Goal: Task Accomplishment & Management: Use online tool/utility

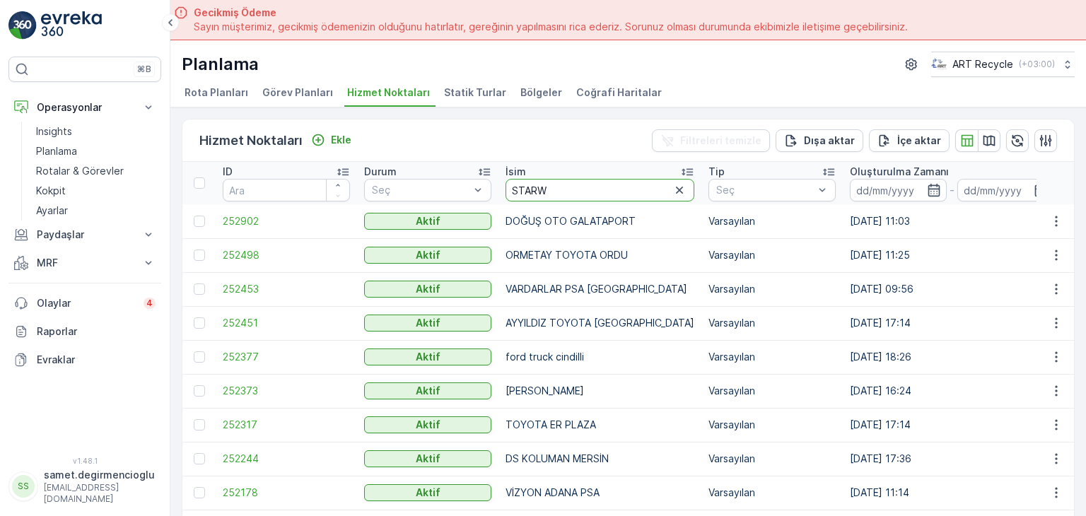
type input "STARWO"
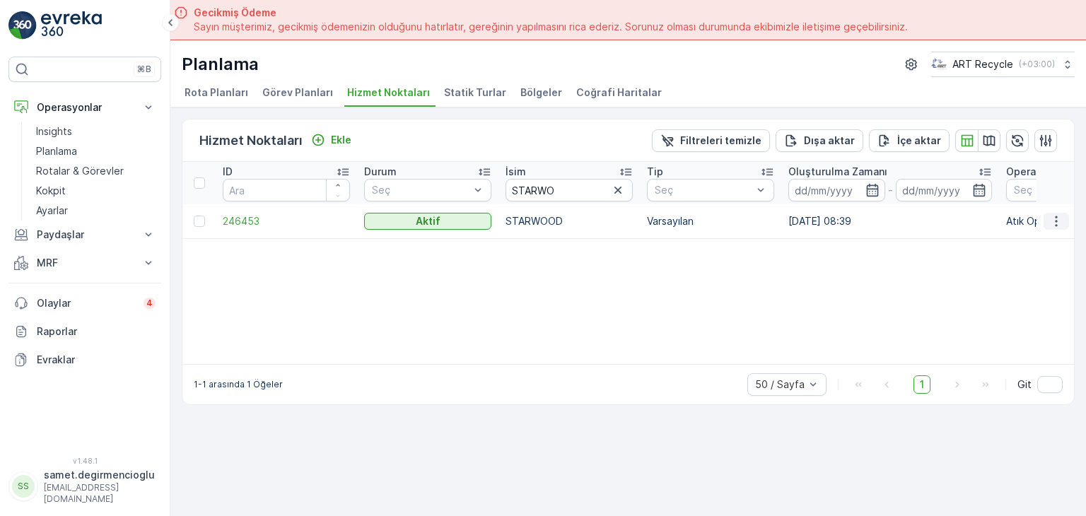
click at [1050, 218] on icon "button" at bounding box center [1056, 221] width 14 height 14
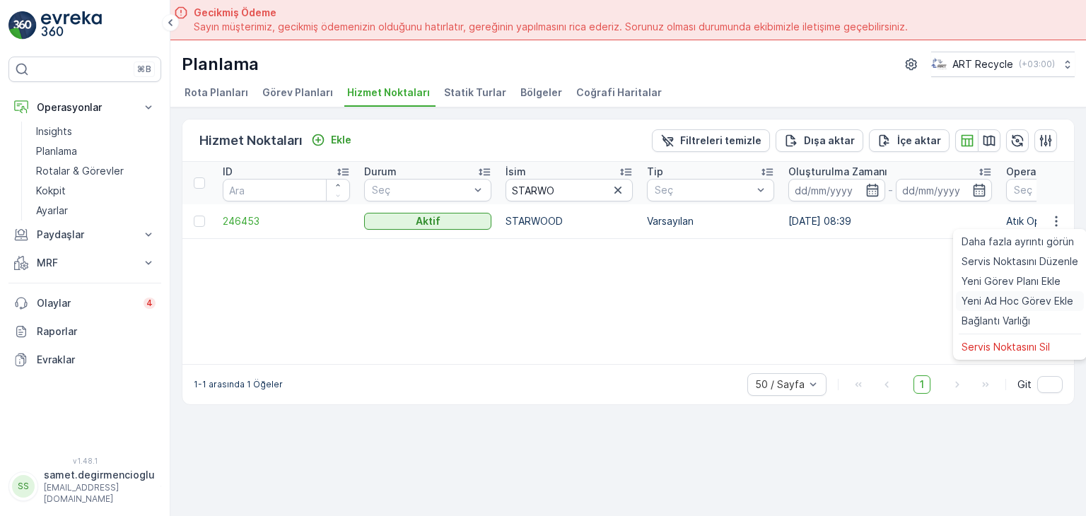
click at [997, 298] on span "Yeni Ad Hoc Görev Ekle" at bounding box center [1017, 301] width 112 height 14
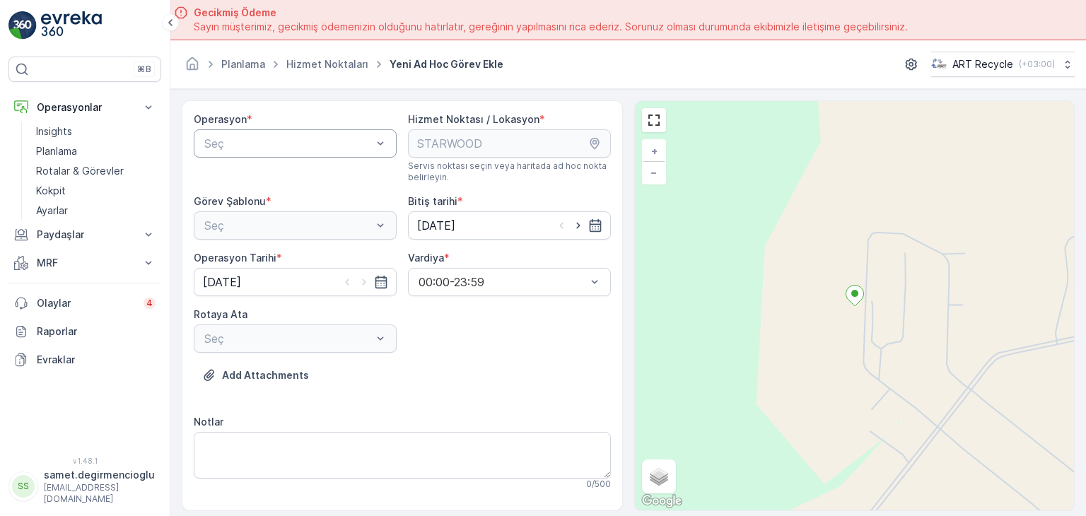
click at [368, 142] on div at bounding box center [288, 143] width 170 height 13
click at [317, 182] on div "Atık Operasyonları" at bounding box center [295, 178] width 186 height 13
click at [302, 229] on div at bounding box center [288, 225] width 170 height 13
click at [286, 256] on div "Atık Toplama" at bounding box center [295, 260] width 186 height 13
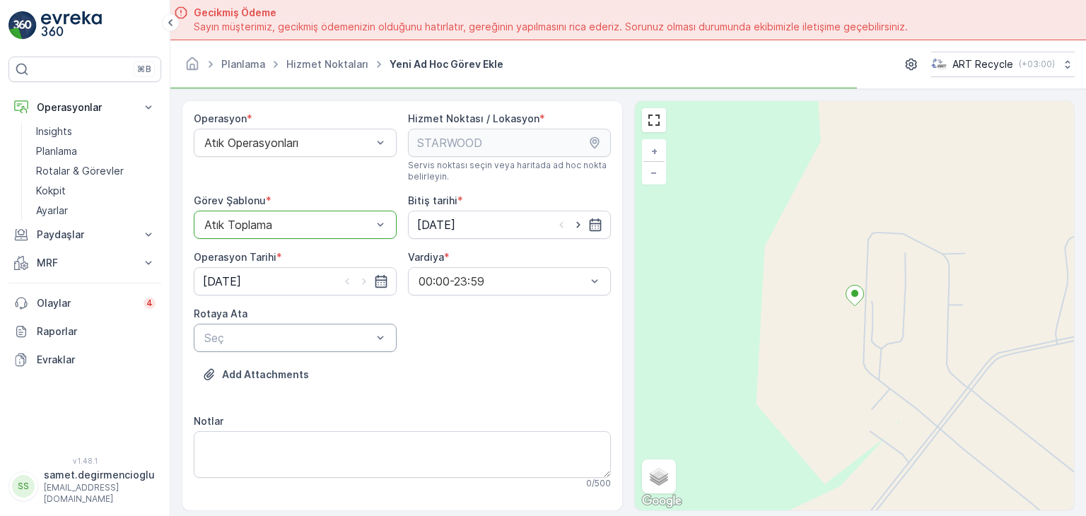
click at [261, 339] on div at bounding box center [288, 337] width 170 height 13
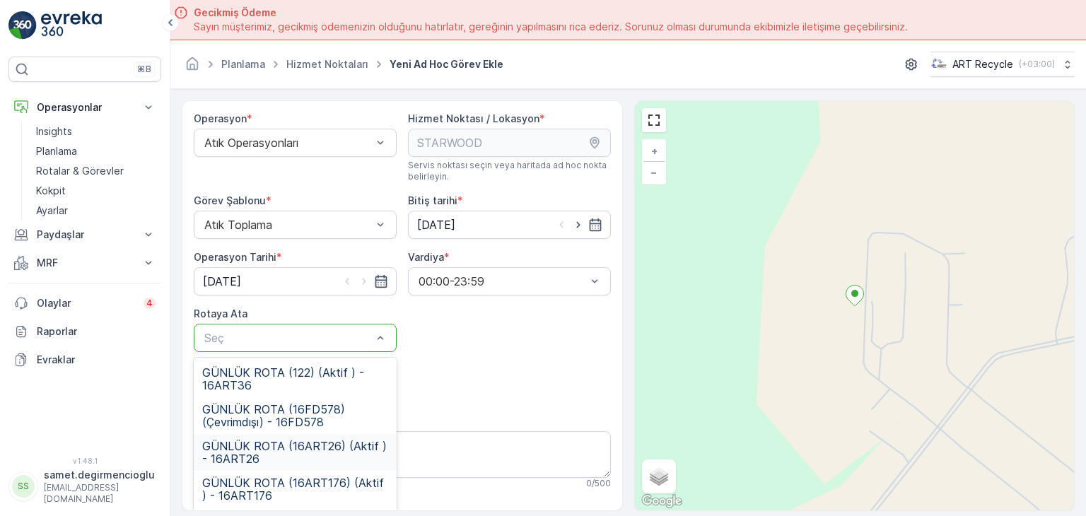
click at [309, 450] on span "GÜNLÜK ROTA (16ART26) (Aktif ) - 16ART26" at bounding box center [295, 452] width 186 height 25
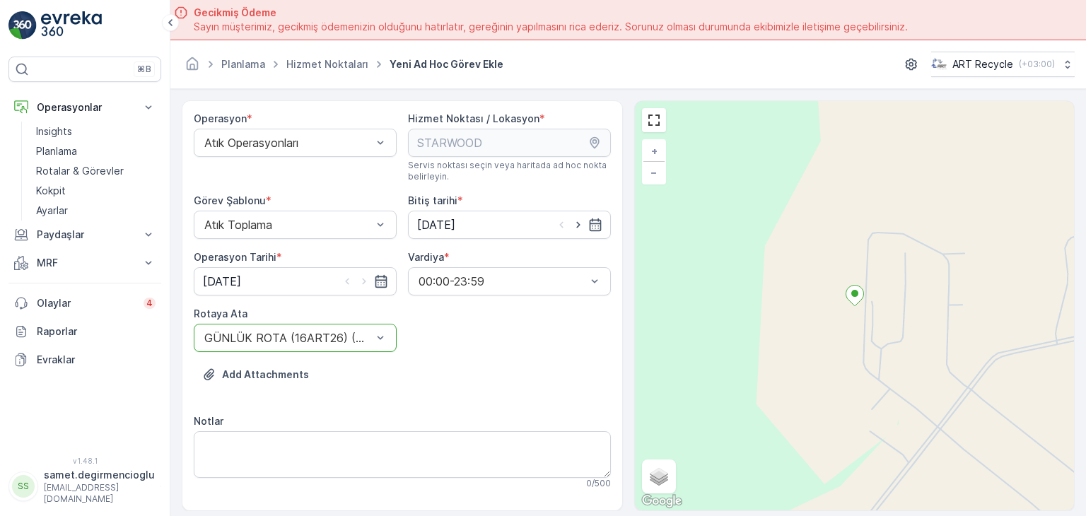
click at [426, 396] on div "Add Attachments" at bounding box center [402, 383] width 417 height 40
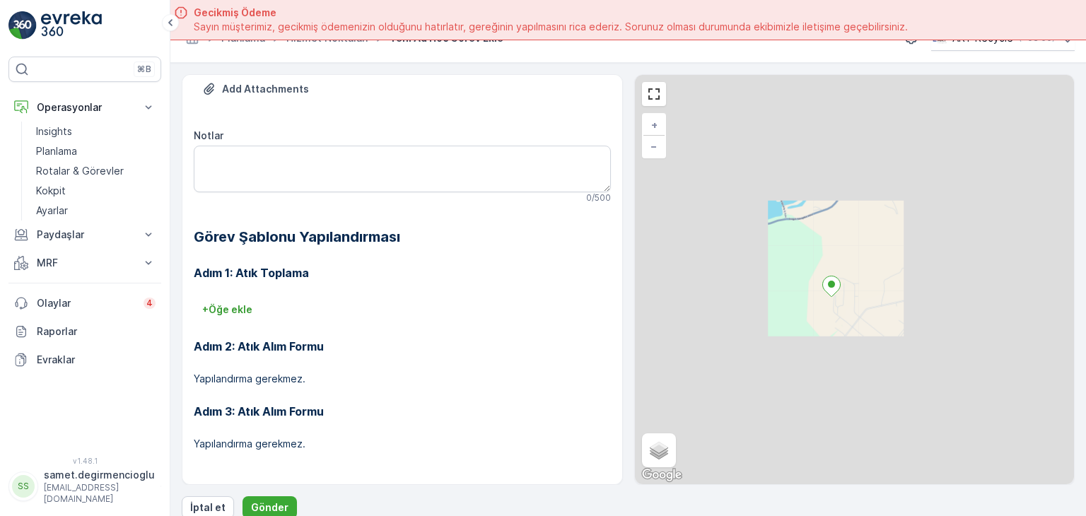
scroll to position [40, 0]
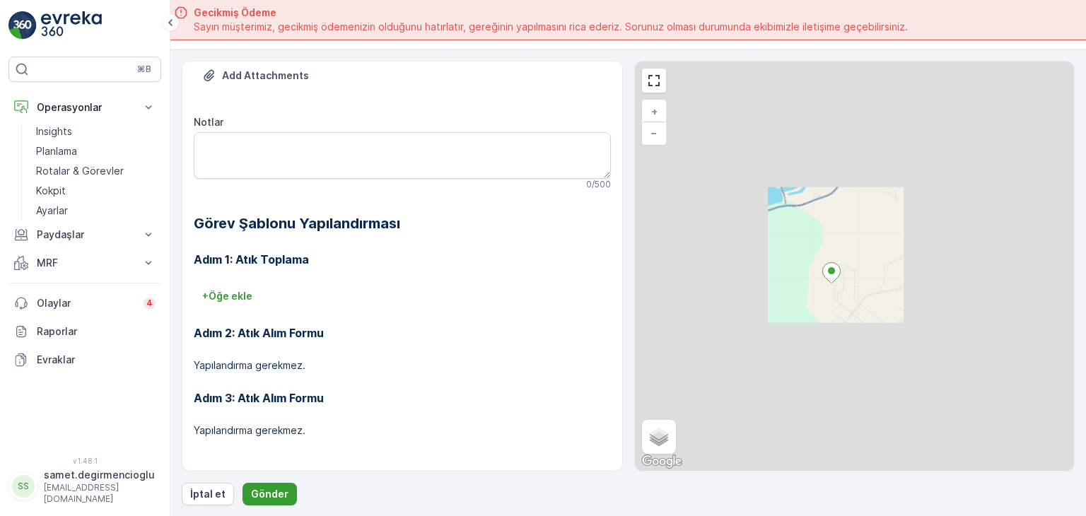
click at [282, 492] on p "Gönder" at bounding box center [269, 494] width 37 height 14
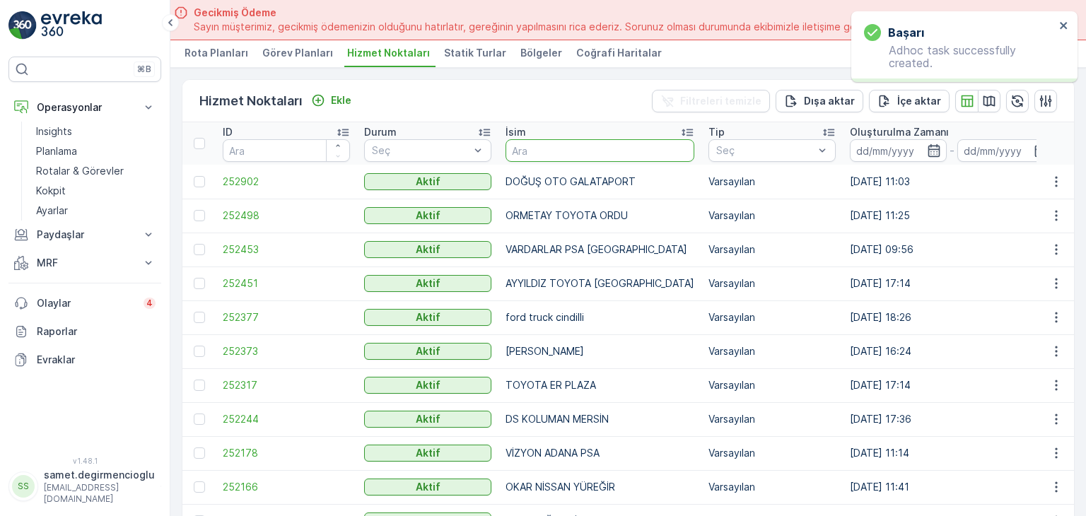
click at [582, 143] on input "text" at bounding box center [599, 150] width 189 height 23
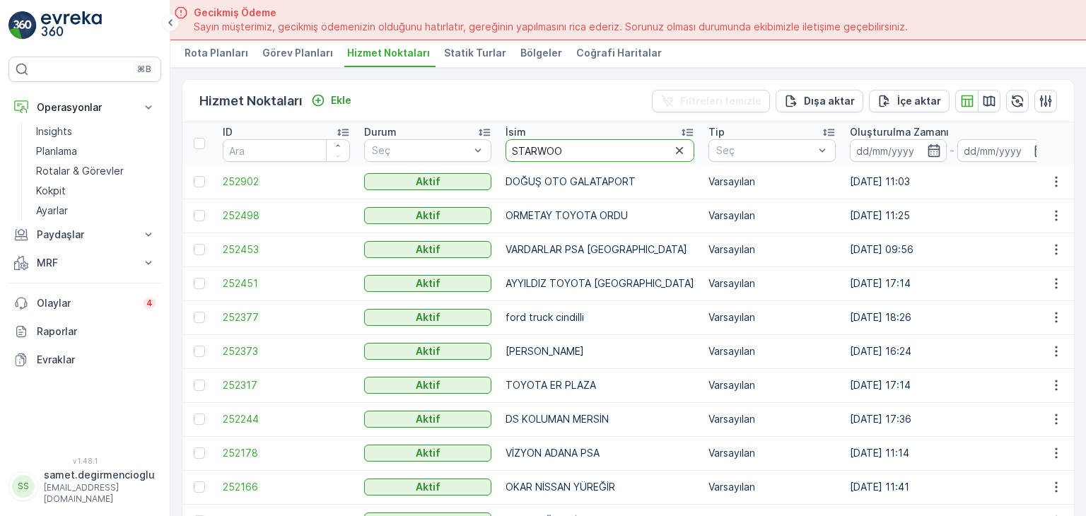
type input "STARWOOD"
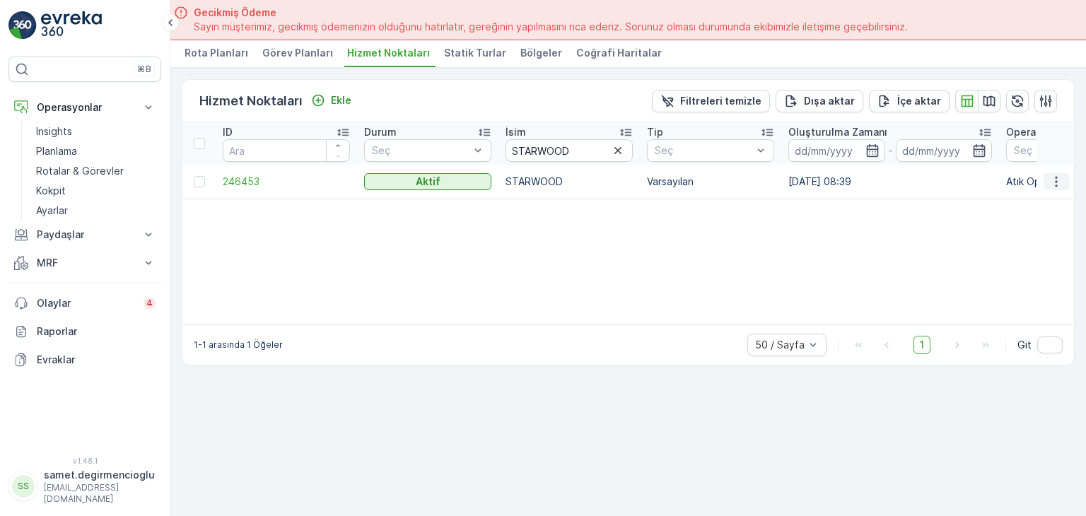
click at [1057, 182] on icon "button" at bounding box center [1056, 182] width 14 height 14
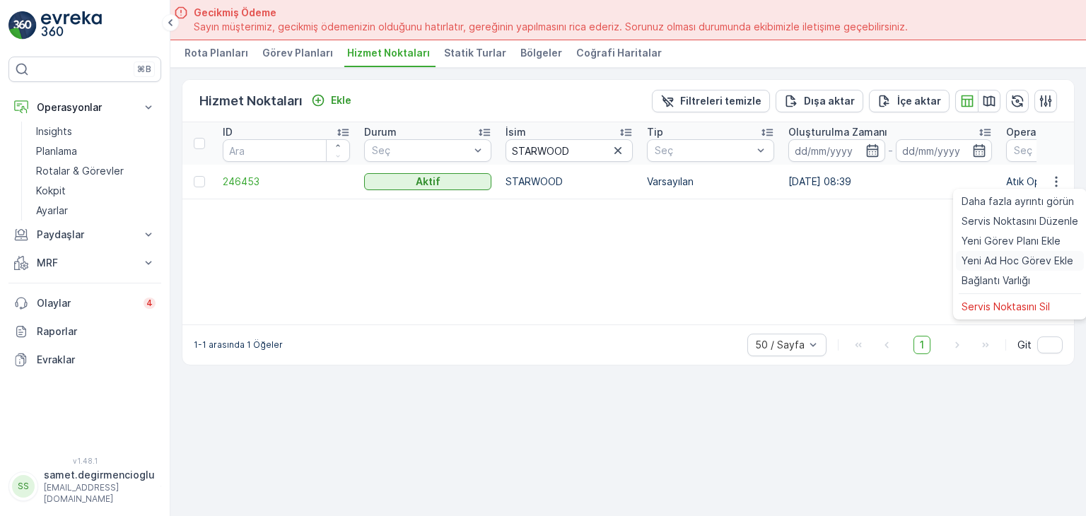
click at [975, 262] on span "Yeni Ad Hoc Görev Ekle" at bounding box center [1017, 261] width 112 height 14
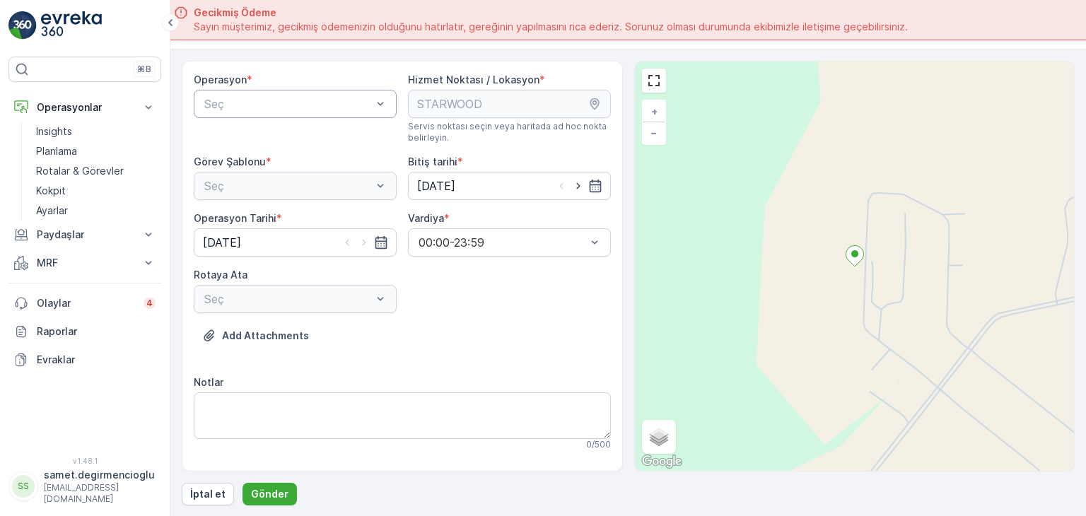
click at [249, 104] on div at bounding box center [288, 104] width 170 height 13
click at [249, 136] on span "Atık Operasyonları" at bounding box center [249, 138] width 94 height 13
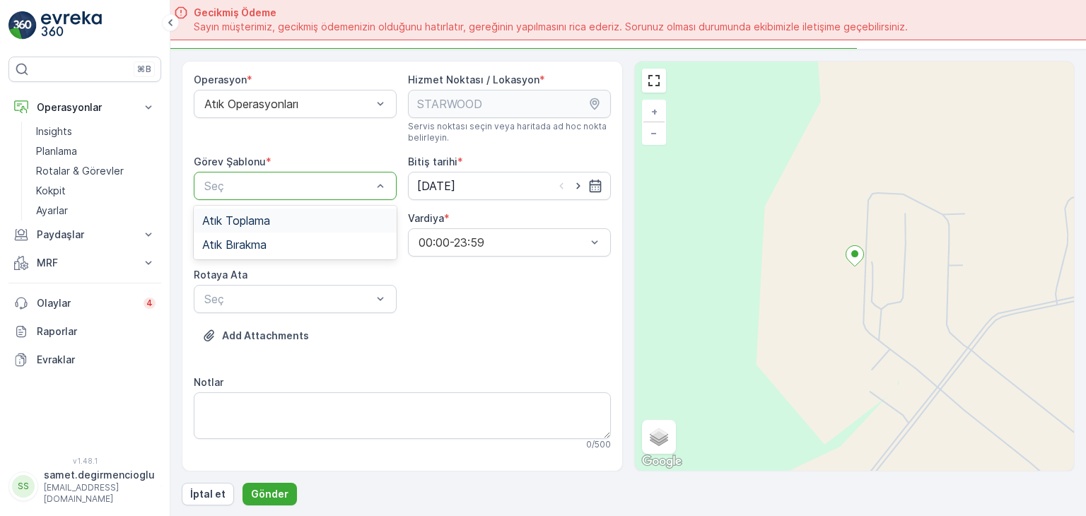
click at [249, 175] on div "Seç" at bounding box center [295, 186] width 203 height 28
click at [249, 222] on span "Atık Toplama" at bounding box center [236, 220] width 68 height 13
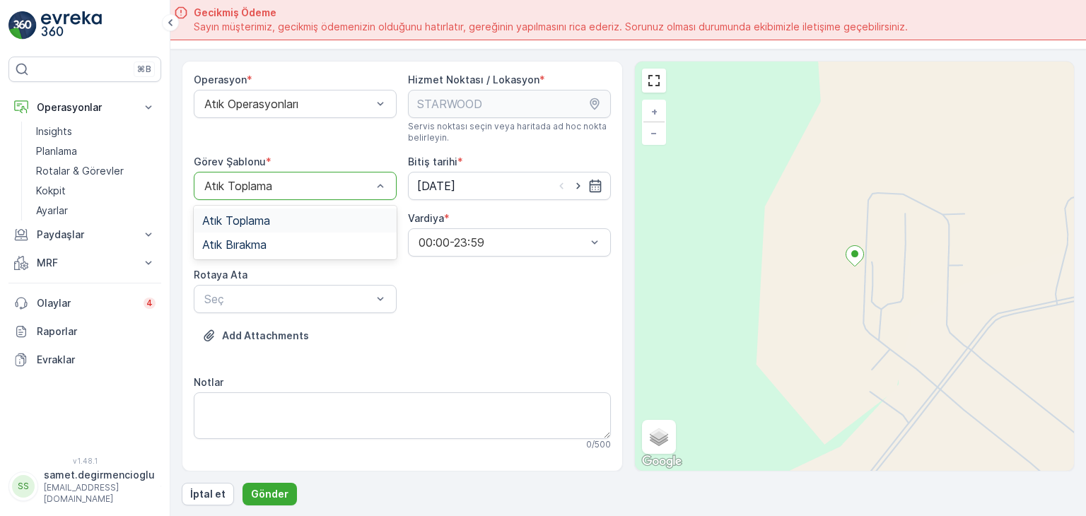
click at [274, 188] on div at bounding box center [288, 186] width 170 height 13
click at [259, 238] on span "Atık Bırakma" at bounding box center [234, 244] width 64 height 13
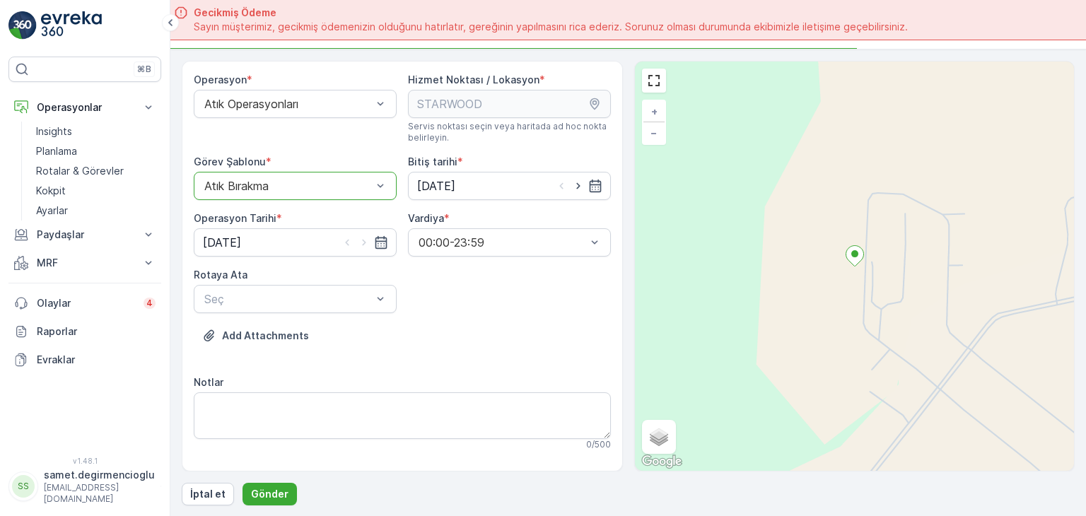
click at [444, 322] on div "Operasyon * Atık Operasyonları Hizmet Noktası / Lokasyon * Servis noktası seçin…" at bounding box center [402, 396] width 417 height 647
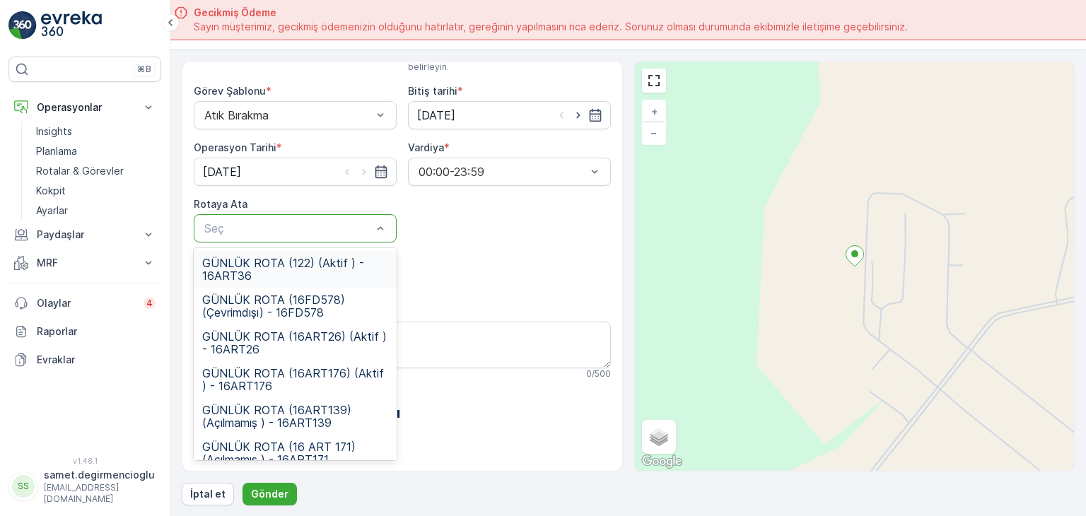
click at [346, 233] on div at bounding box center [288, 228] width 170 height 13
click at [288, 352] on span "GÜNLÜK ROTA (16ART26) (Aktif ) - 16ART26" at bounding box center [295, 342] width 186 height 25
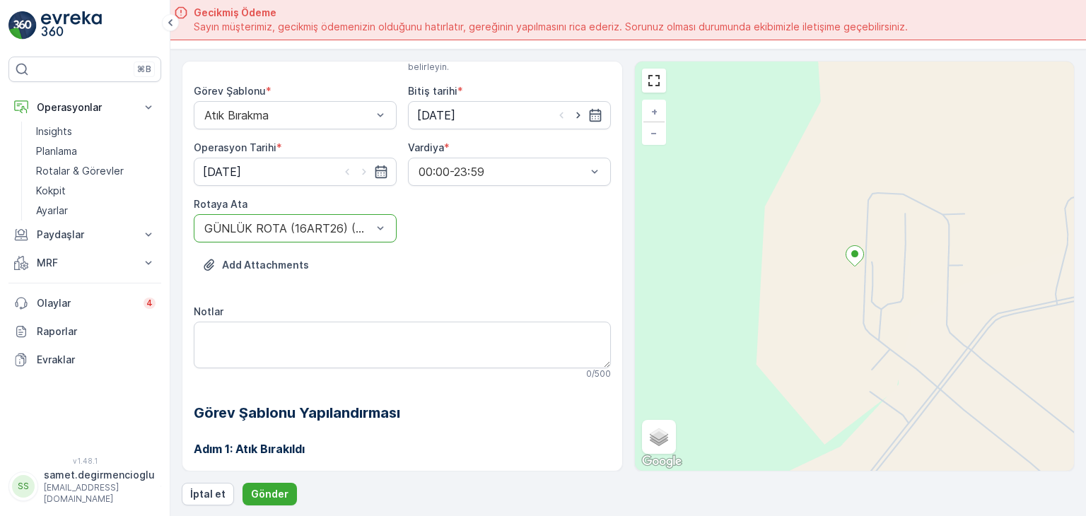
click at [428, 272] on div "Add Attachments" at bounding box center [402, 274] width 417 height 40
click at [261, 488] on p "Gönder" at bounding box center [269, 494] width 37 height 14
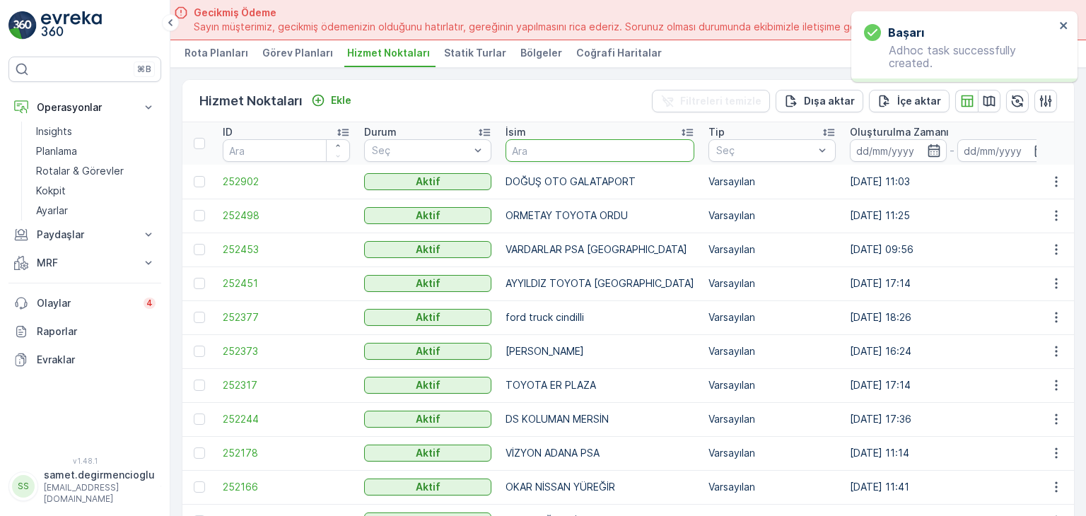
click at [562, 153] on input "text" at bounding box center [599, 150] width 189 height 23
type input "STARW"
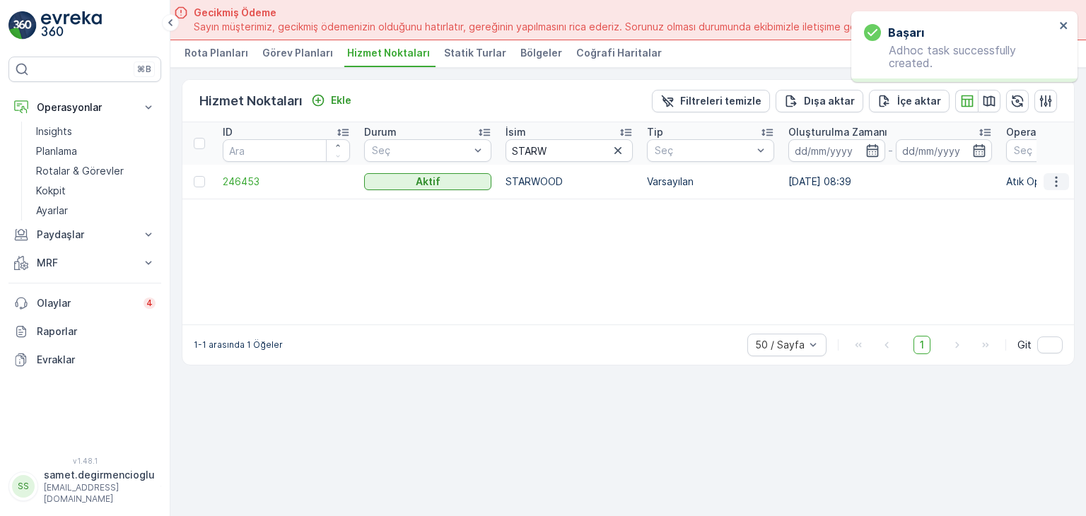
click at [1054, 179] on icon "button" at bounding box center [1056, 182] width 14 height 14
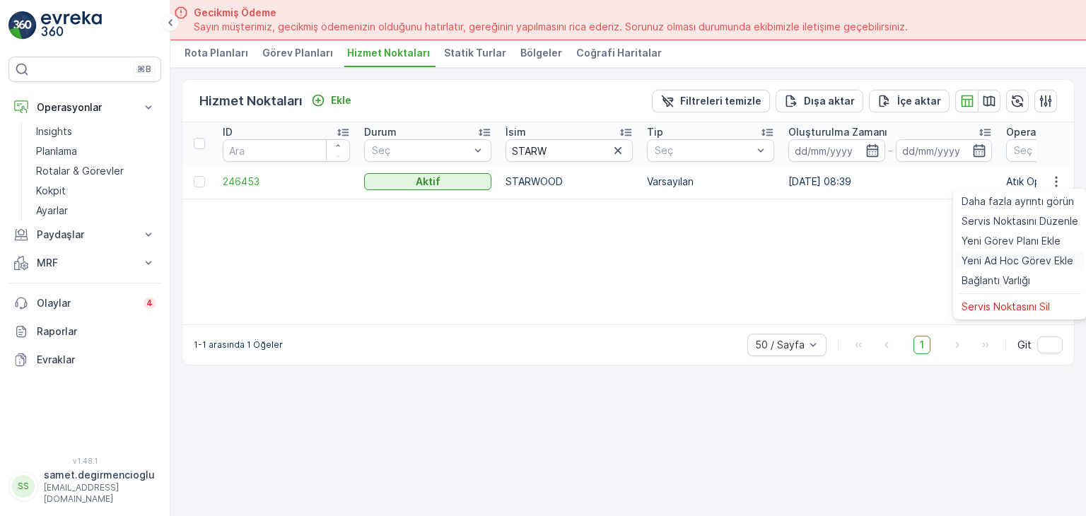
click at [999, 258] on span "Yeni Ad Hoc Görev Ekle" at bounding box center [1017, 261] width 112 height 14
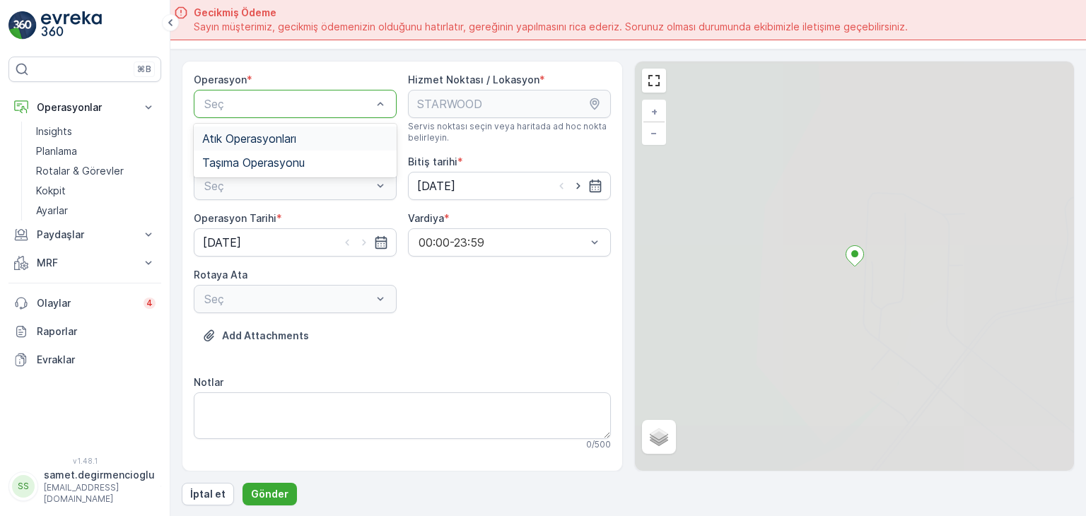
click at [308, 102] on div at bounding box center [288, 104] width 170 height 13
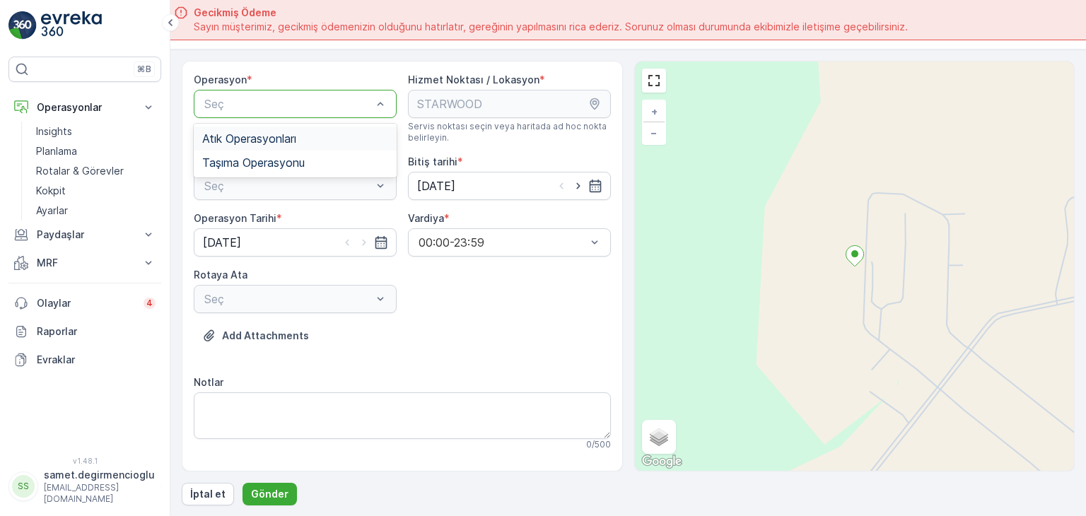
click at [290, 147] on div "Atık Operasyonları" at bounding box center [295, 139] width 203 height 24
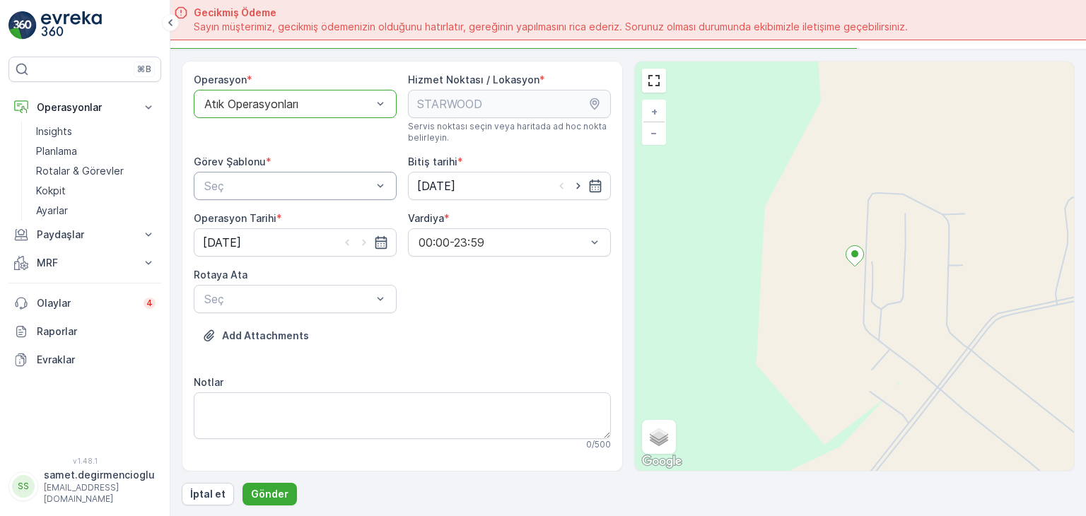
click at [283, 186] on div at bounding box center [288, 186] width 170 height 13
click at [259, 248] on span "Atık Bırakma" at bounding box center [234, 244] width 64 height 13
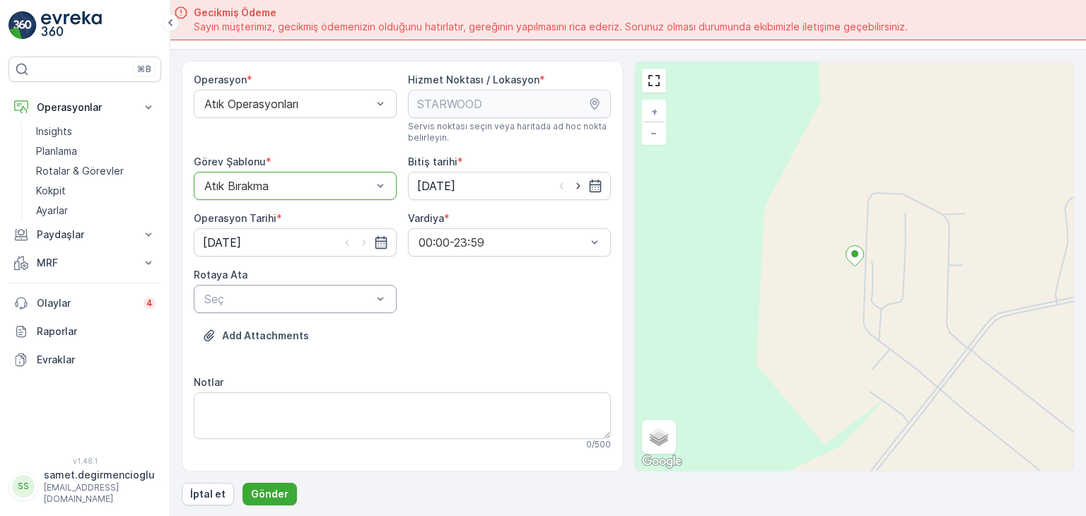
click at [249, 307] on div "Seç" at bounding box center [295, 299] width 203 height 28
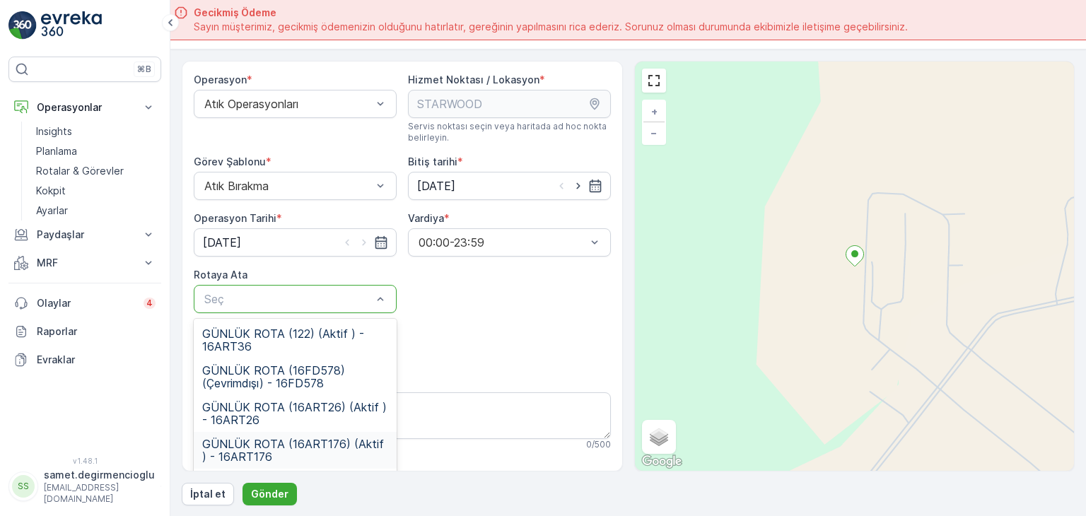
click at [320, 434] on div "GÜNLÜK ROTA (16ART176) (Aktif ) - 16ART176" at bounding box center [295, 450] width 203 height 37
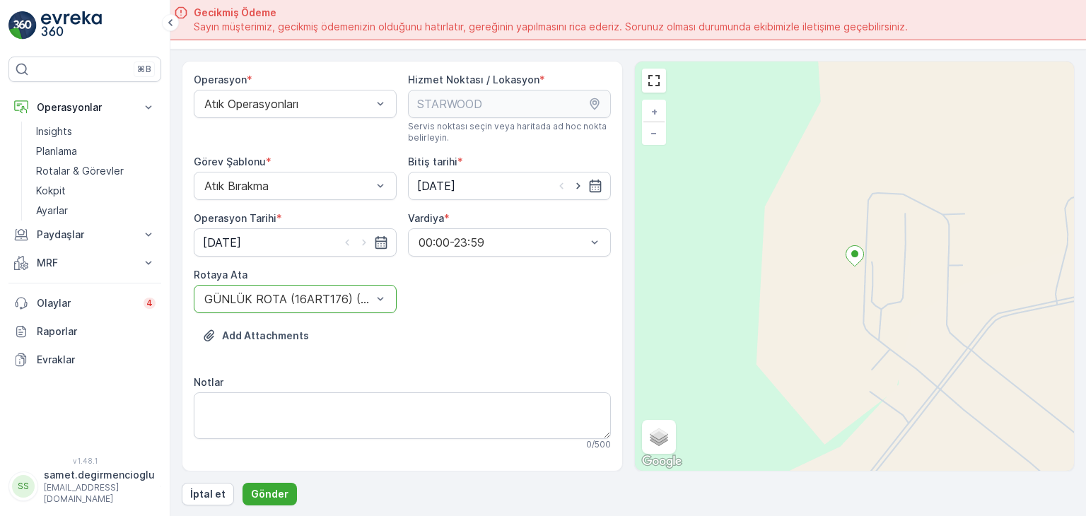
click at [435, 366] on div "Operasyon * Atık Operasyonları Hizmet Noktası / Lokasyon * Servis noktası seçin…" at bounding box center [402, 331] width 417 height 517
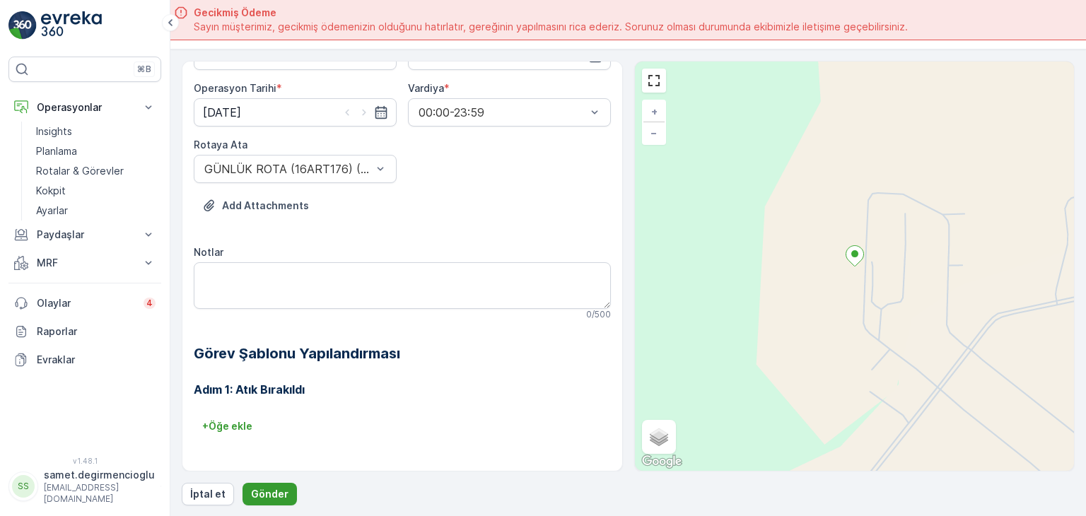
click at [269, 487] on p "Gönder" at bounding box center [269, 494] width 37 height 14
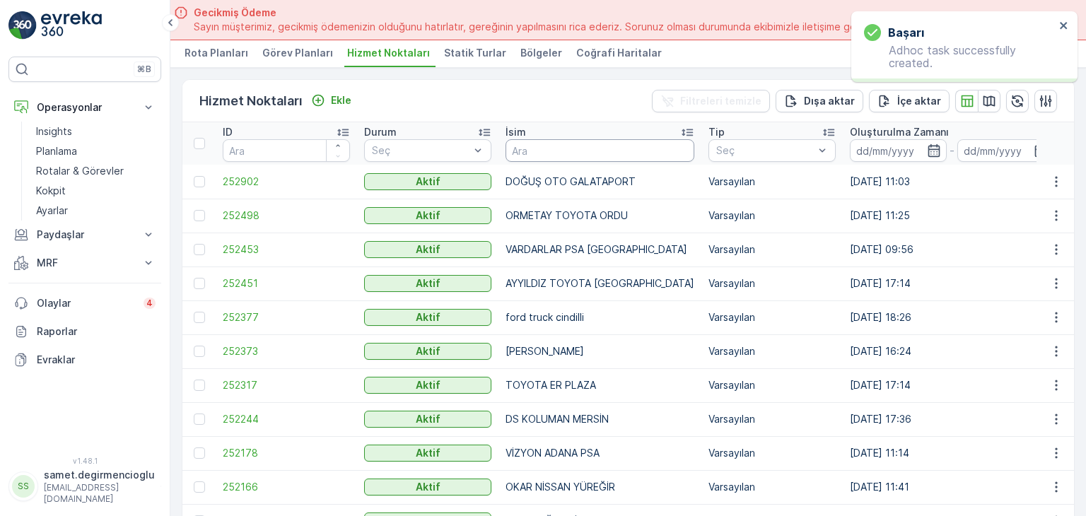
click at [581, 147] on input "text" at bounding box center [599, 150] width 189 height 23
type input "STARW"
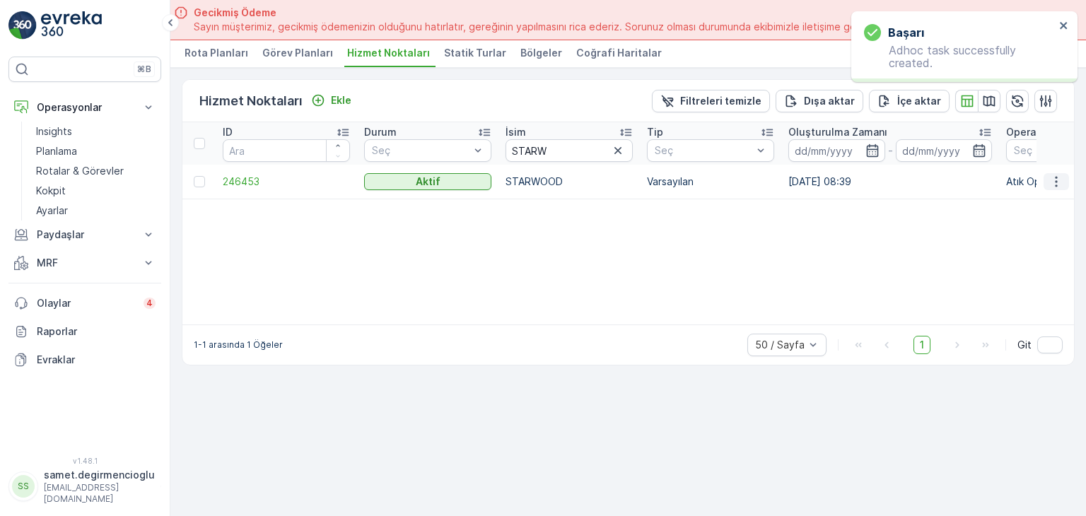
click at [1062, 179] on icon "button" at bounding box center [1056, 182] width 14 height 14
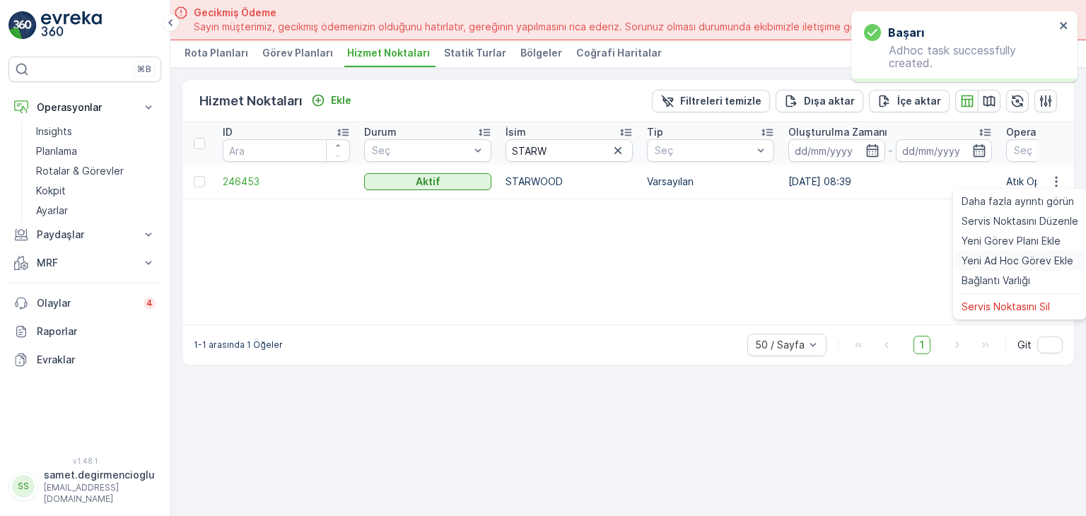
click at [989, 257] on span "Yeni Ad Hoc Görev Ekle" at bounding box center [1017, 261] width 112 height 14
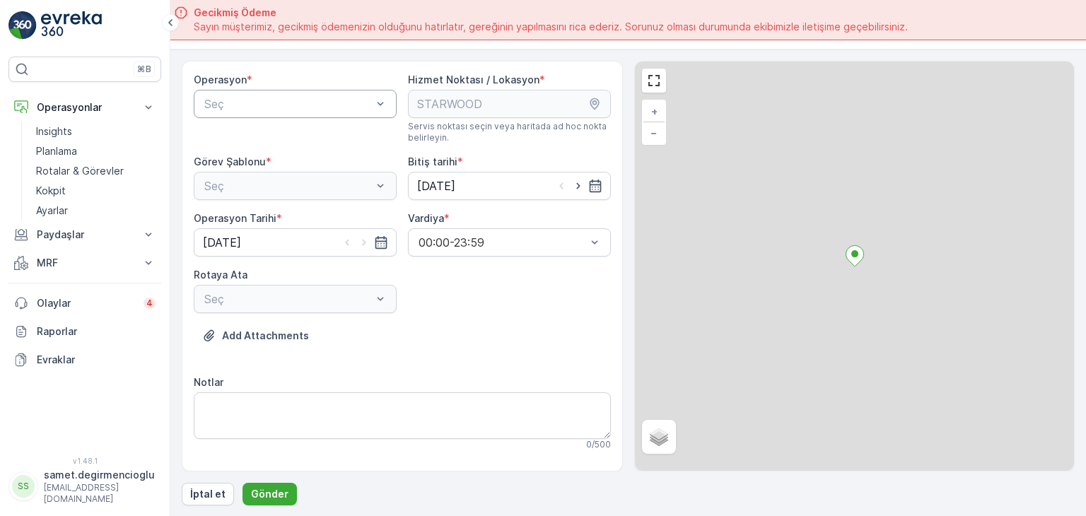
click at [281, 100] on div at bounding box center [288, 104] width 170 height 13
drag, startPoint x: 274, startPoint y: 137, endPoint x: 264, endPoint y: 165, distance: 30.0
click at [274, 139] on span "Atık Operasyonları" at bounding box center [249, 138] width 94 height 13
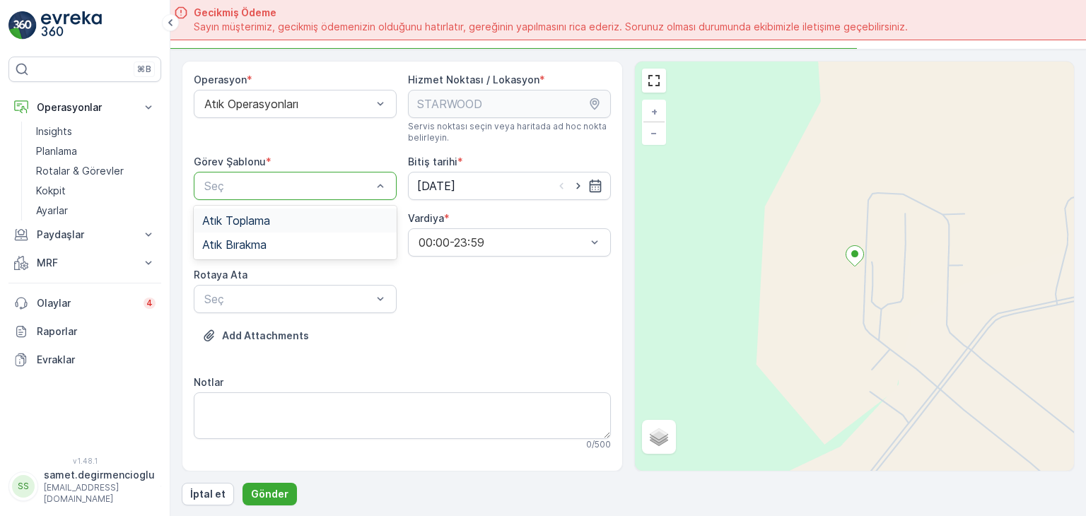
click at [257, 183] on div at bounding box center [288, 186] width 170 height 13
click at [261, 238] on span "Atık Bırakma" at bounding box center [234, 244] width 64 height 13
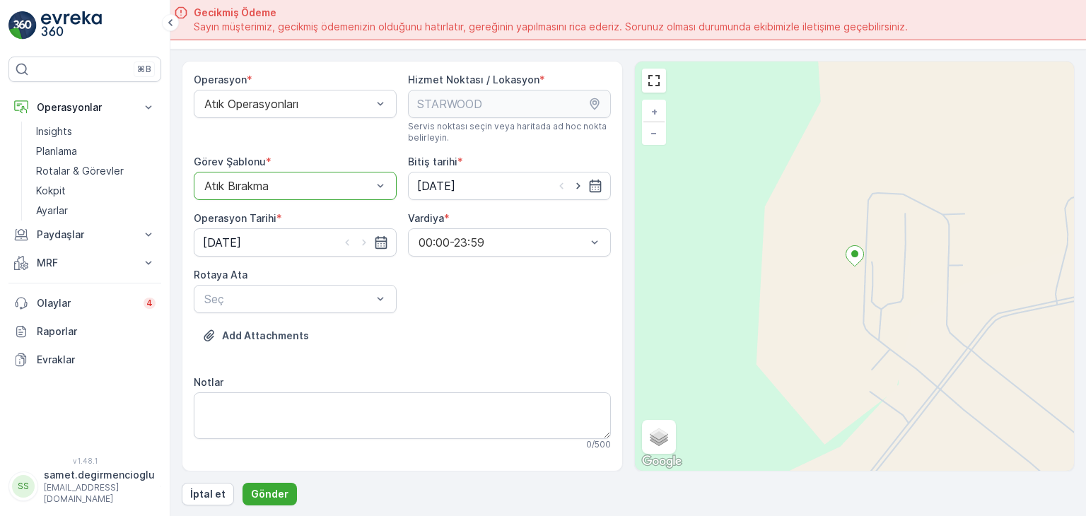
click at [261, 282] on div "Rotaya [PERSON_NAME]" at bounding box center [295, 290] width 203 height 45
click at [266, 294] on div at bounding box center [288, 299] width 170 height 13
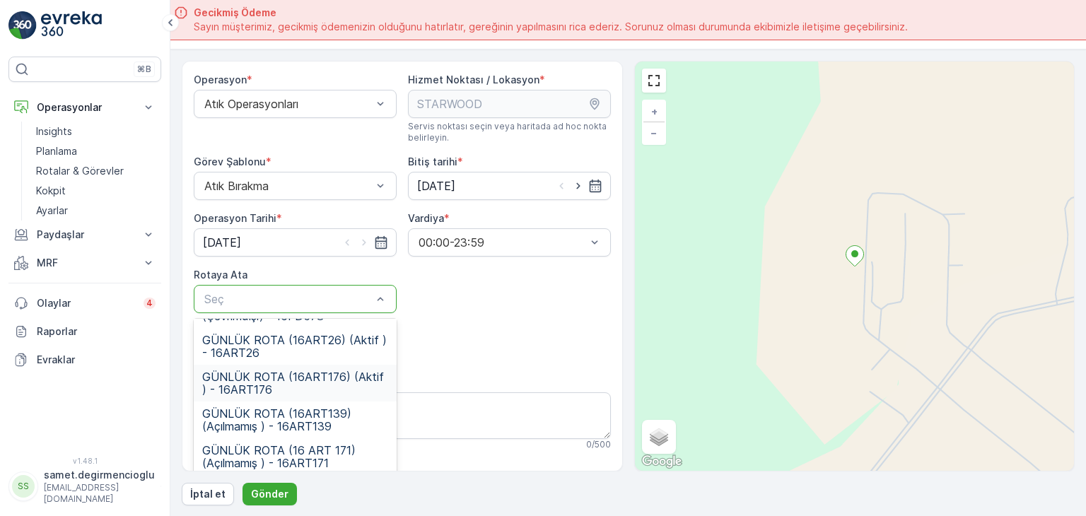
scroll to position [70, 0]
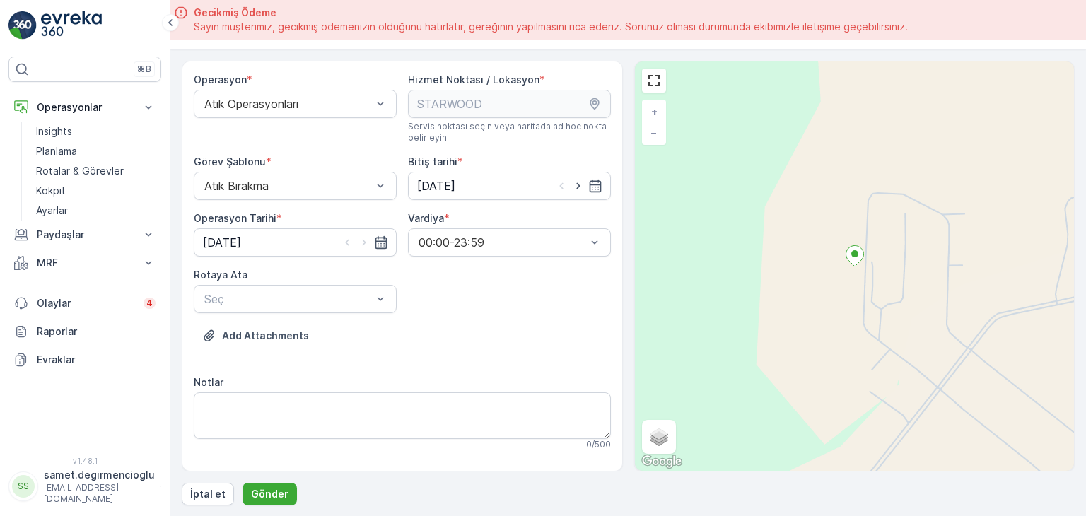
click at [432, 342] on div "Add Attachments" at bounding box center [402, 344] width 417 height 40
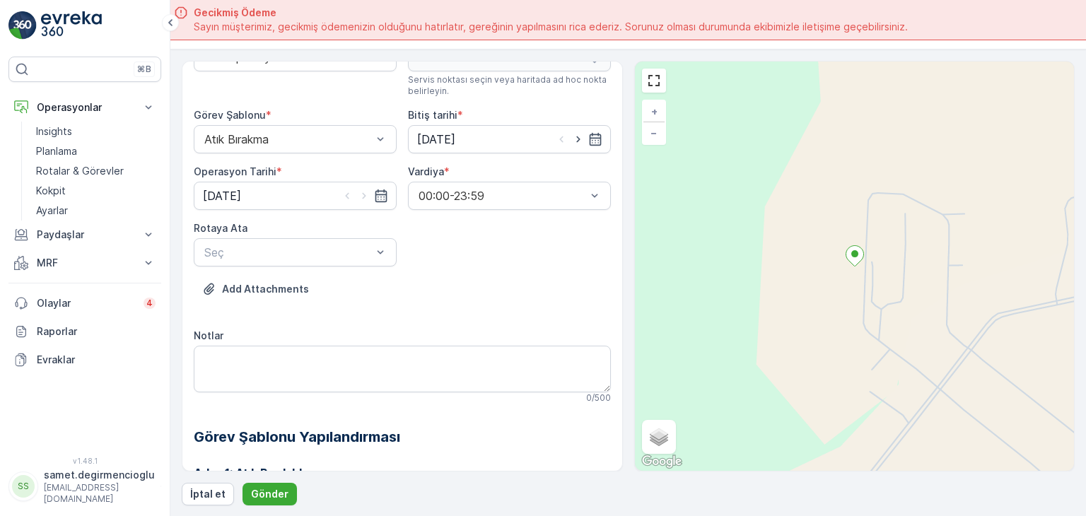
scroll to position [71, 0]
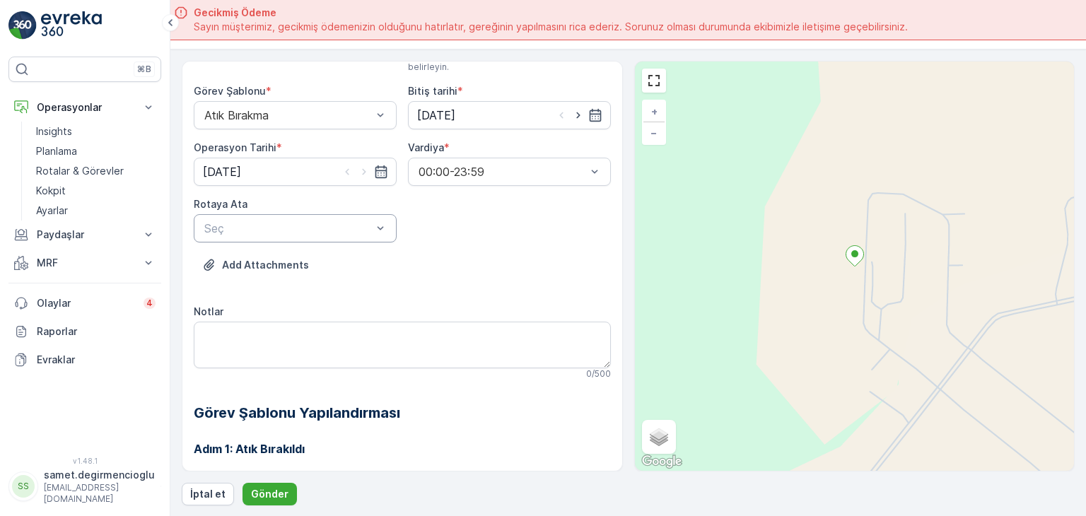
click at [387, 235] on div "Seç" at bounding box center [295, 228] width 203 height 28
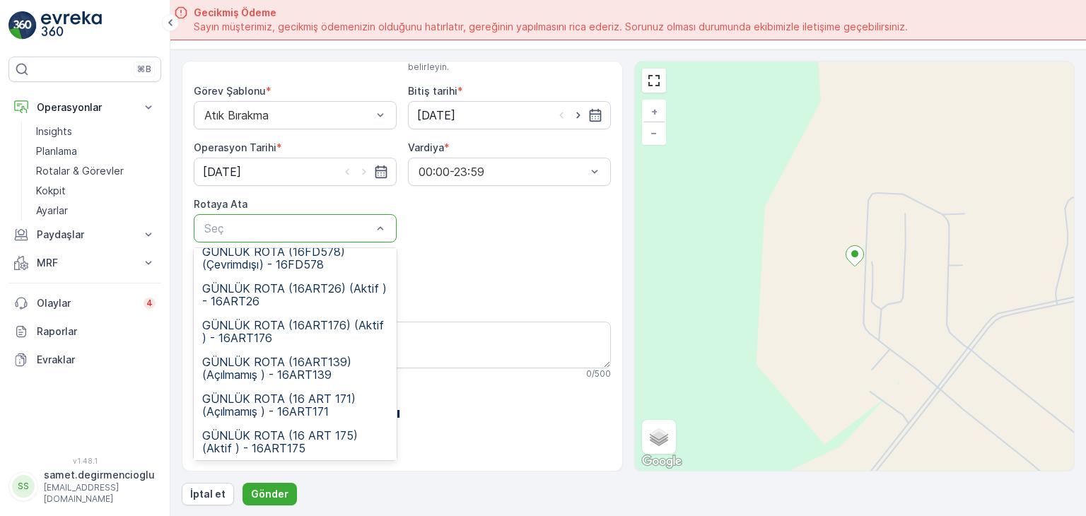
scroll to position [51, 0]
click at [321, 430] on span "GÜNLÜK ROTA (16 ART 175) (Aktif ) - 16ART175" at bounding box center [295, 438] width 186 height 25
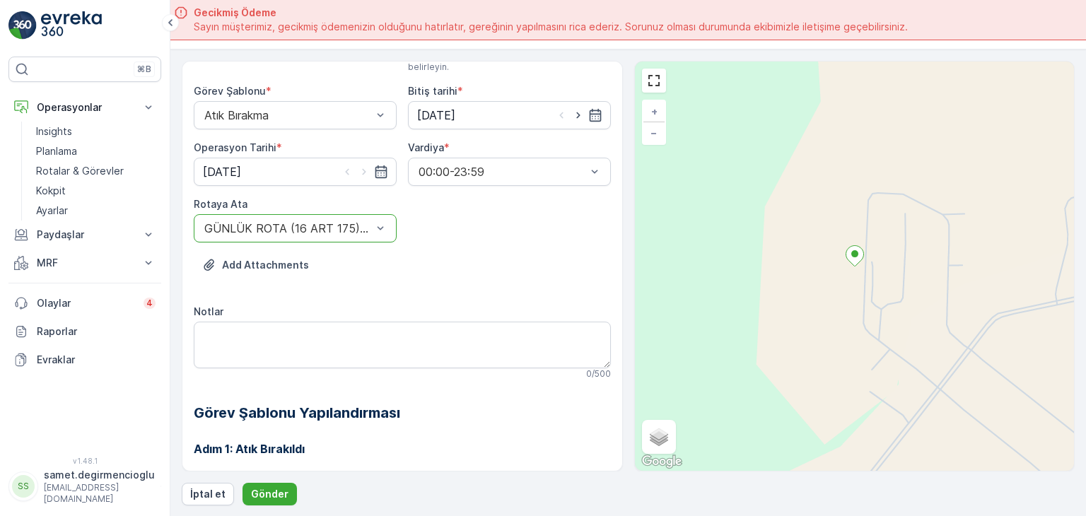
click at [380, 278] on div "Add Attachments" at bounding box center [402, 274] width 417 height 40
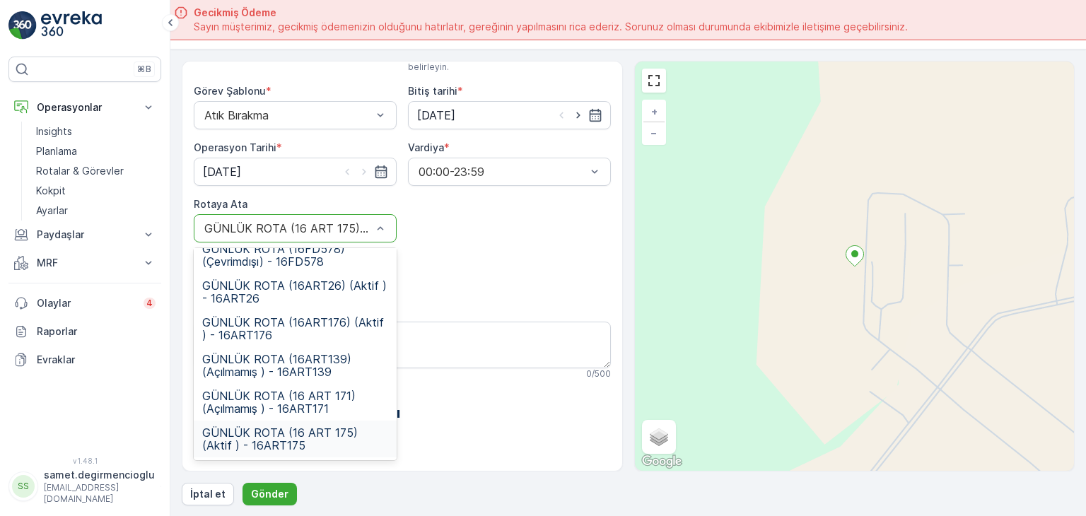
click at [448, 262] on div "Add Attachments" at bounding box center [402, 274] width 417 height 40
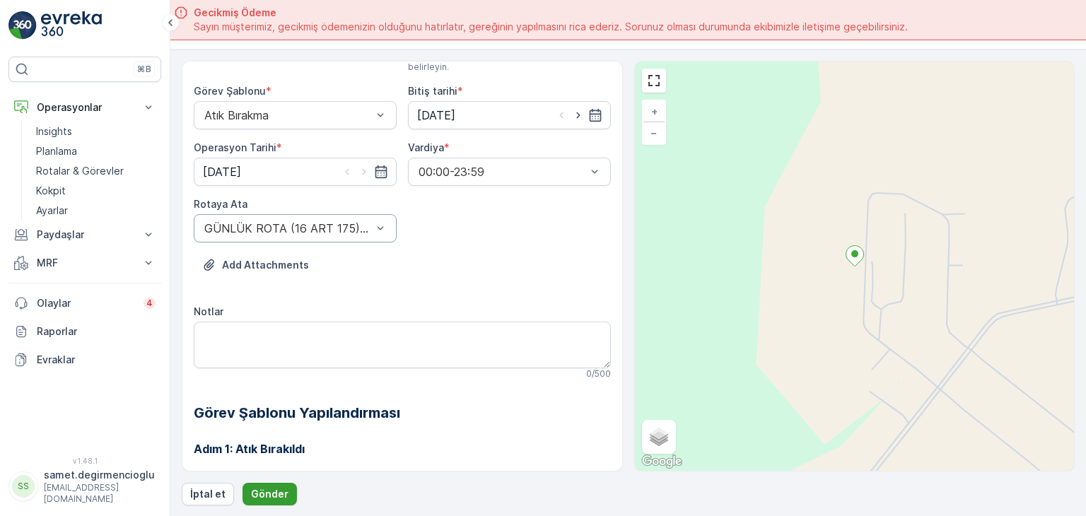
click at [272, 488] on p "Gönder" at bounding box center [269, 494] width 37 height 14
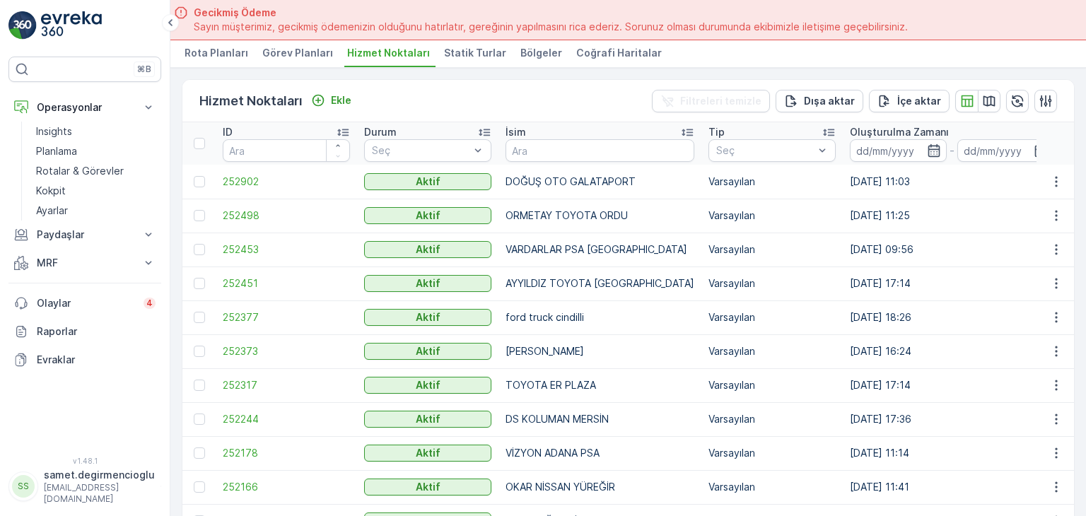
click at [263, 47] on span "Görev Planları" at bounding box center [297, 53] width 71 height 14
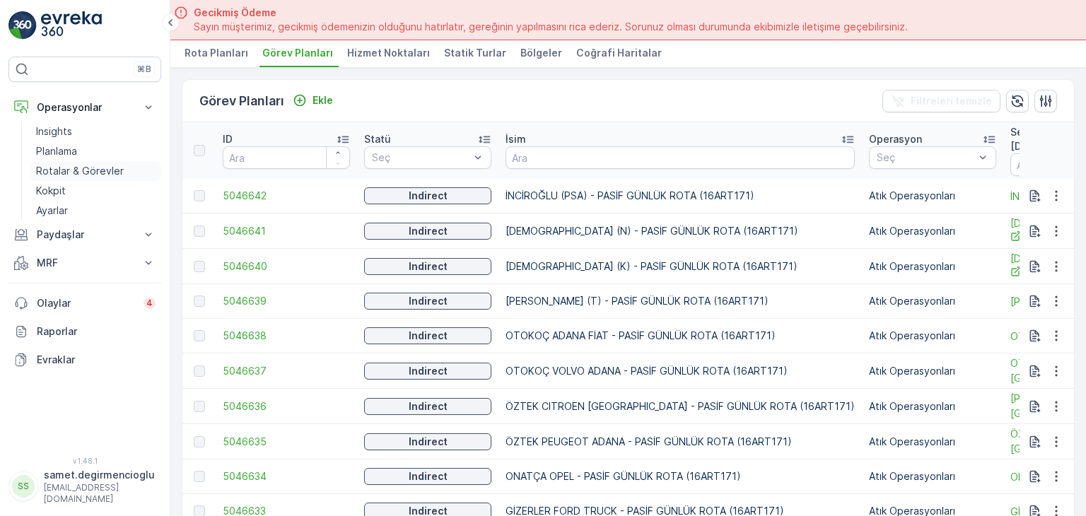
click at [79, 165] on p "Rotalar & Görevler" at bounding box center [80, 171] width 88 height 14
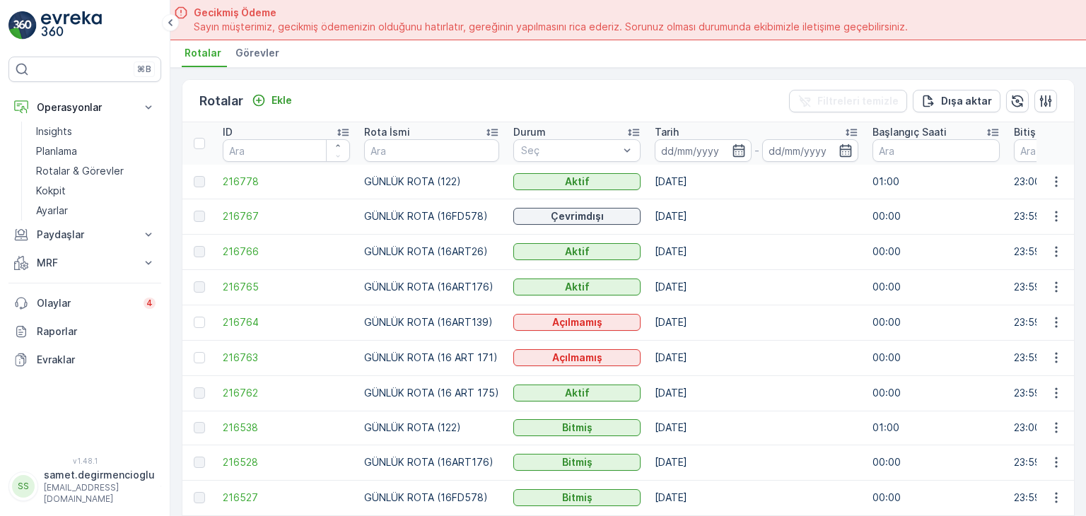
click at [249, 49] on span "Görevler" at bounding box center [257, 53] width 44 height 14
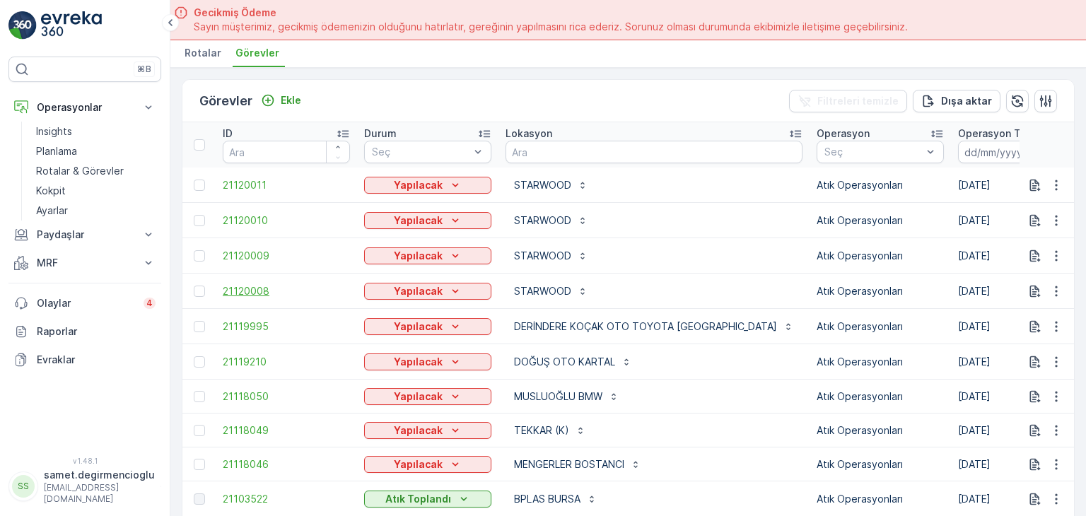
click at [266, 285] on span "21120008" at bounding box center [286, 291] width 127 height 14
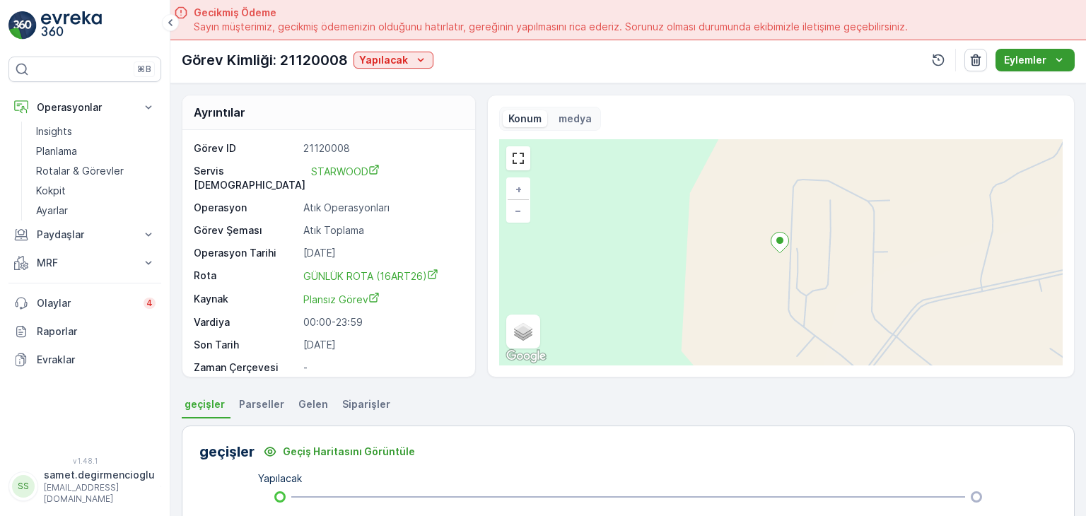
click at [1057, 55] on icon "Eylemler" at bounding box center [1059, 60] width 14 height 14
click at [1029, 104] on span "Rotadan kaldır" at bounding box center [1038, 106] width 68 height 14
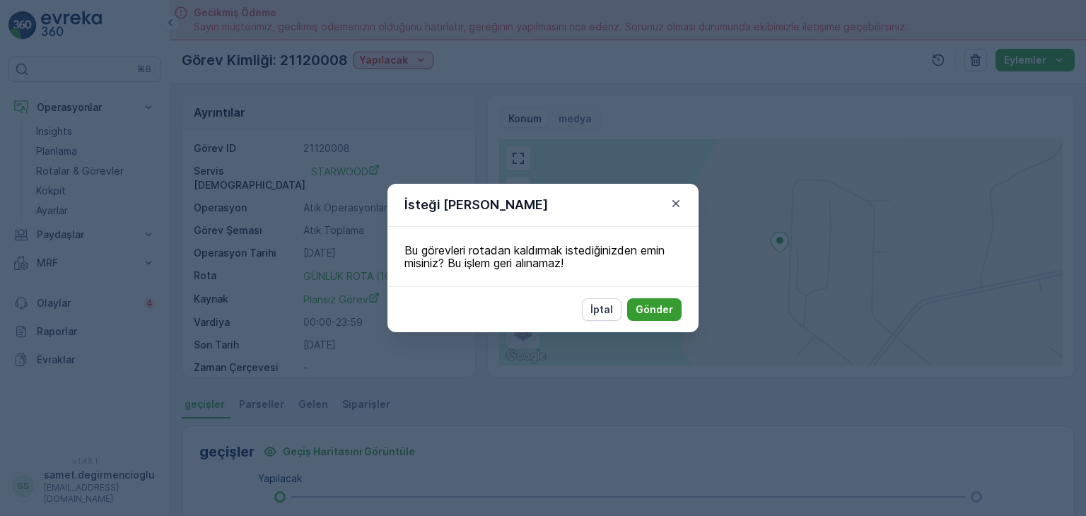
click at [646, 308] on p "Gönder" at bounding box center [653, 309] width 37 height 14
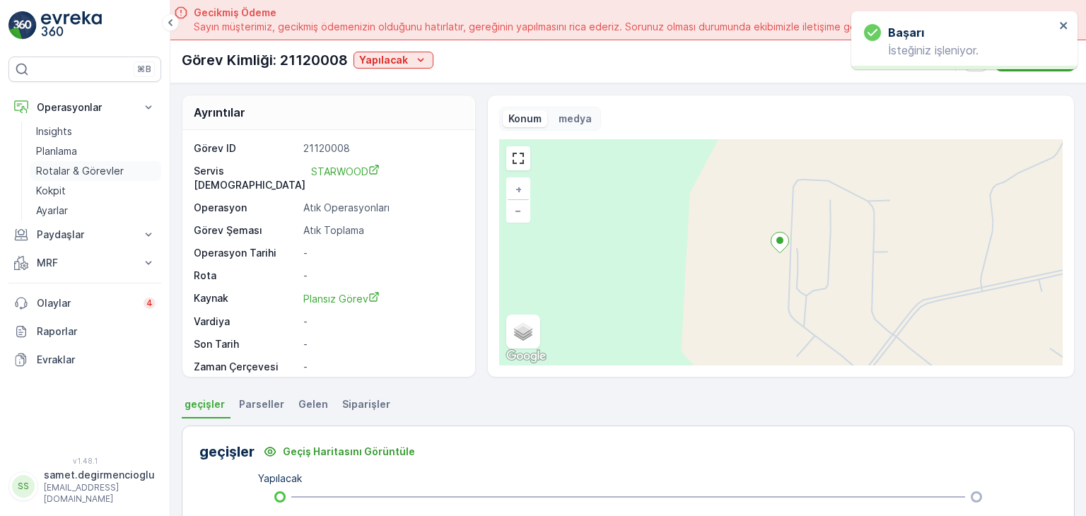
click at [53, 165] on p "Rotalar & Görevler" at bounding box center [80, 171] width 88 height 14
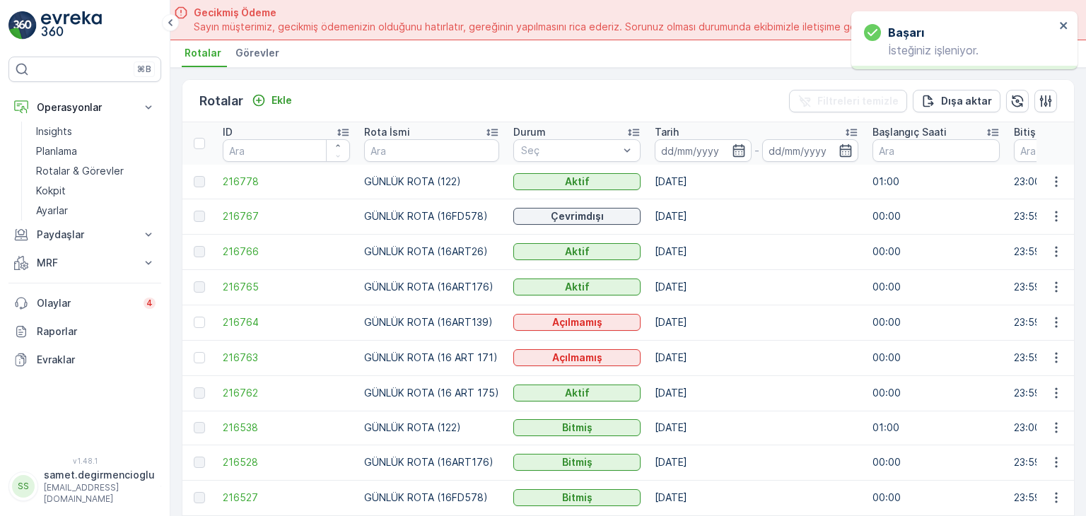
click at [262, 48] on span "Görevler" at bounding box center [257, 53] width 44 height 14
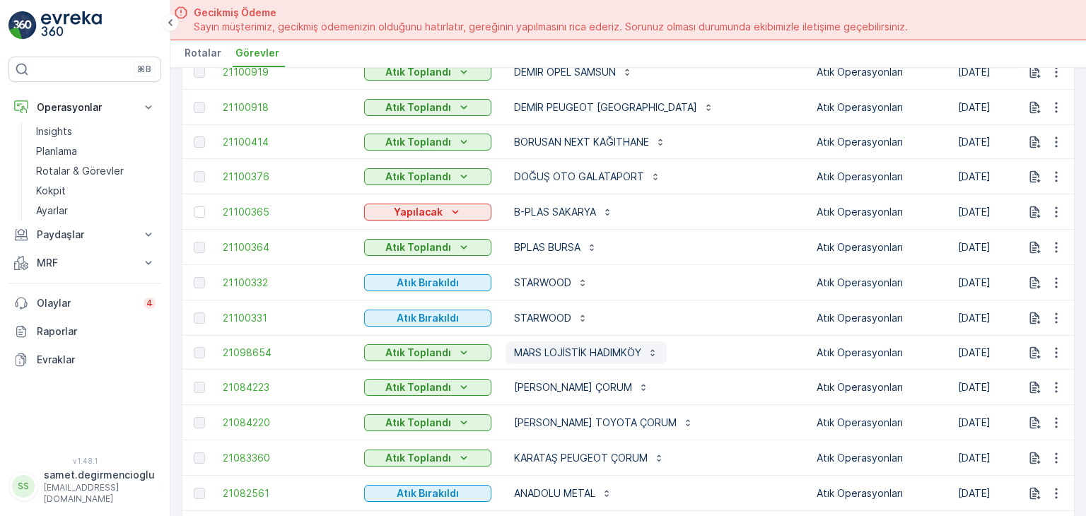
scroll to position [565, 0]
